Goal: Task Accomplishment & Management: Use online tool/utility

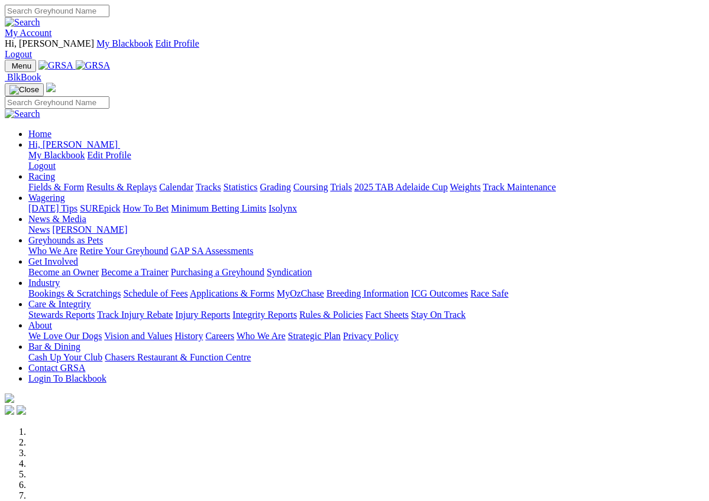
click at [60, 278] on link "Industry" at bounding box center [43, 283] width 31 height 10
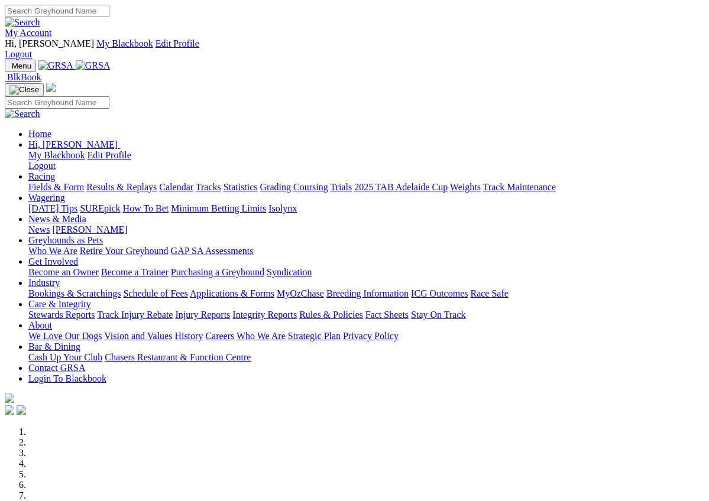
click at [60, 278] on link "Industry" at bounding box center [43, 283] width 31 height 10
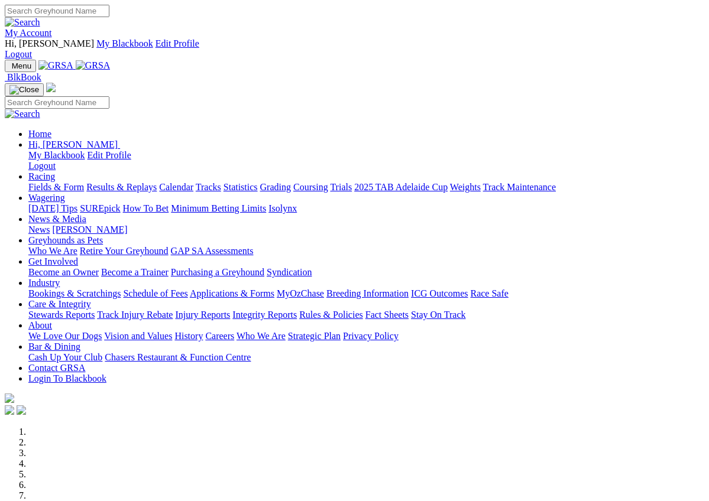
click at [60, 278] on link "Industry" at bounding box center [43, 283] width 31 height 10
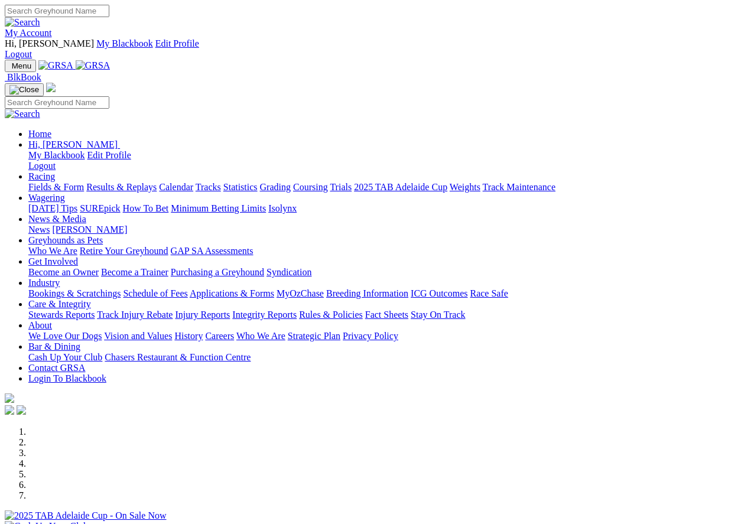
click at [106, 289] on link "Bookings & Scratchings" at bounding box center [74, 294] width 92 height 10
